Goal: Navigation & Orientation: Go to known website

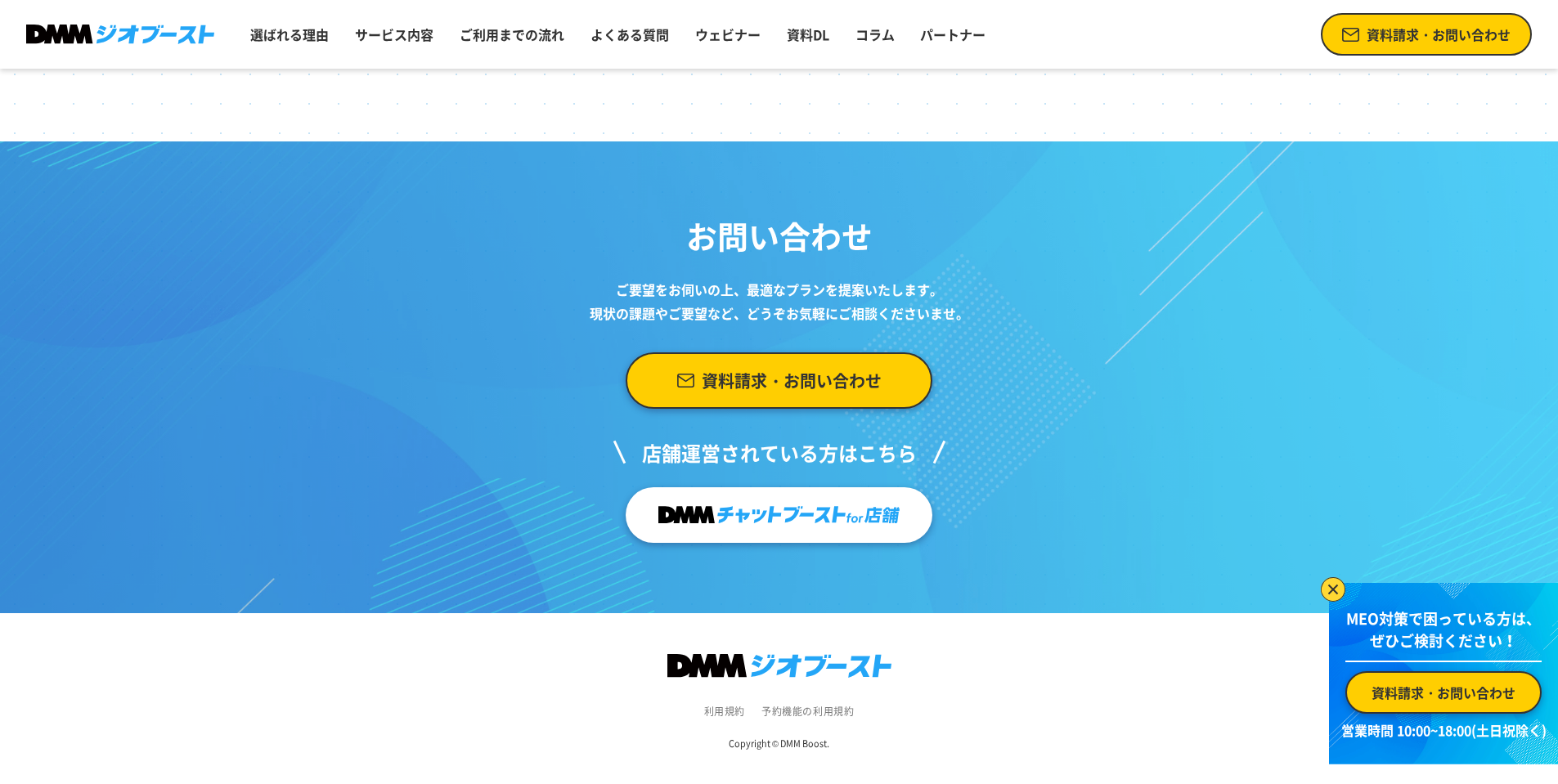
click at [52, 26] on img at bounding box center [121, 35] width 188 height 21
